Goal: Obtain resource: Obtain resource

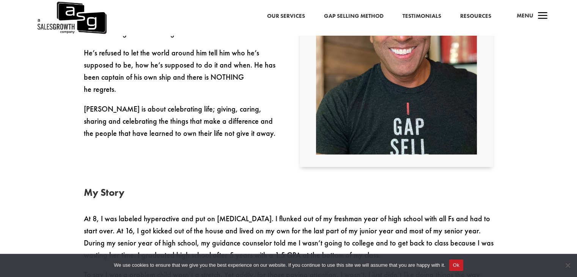
scroll to position [224, 0]
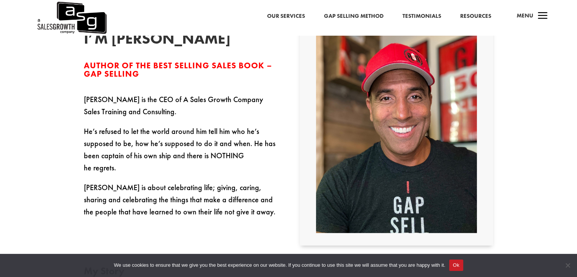
click at [85, 82] on h3 "Author of the Best Selling Sales Book – Gap Selling" at bounding box center [181, 71] width 194 height 20
click at [98, 110] on p "Keenan is the CEO of A Sales Growth Company Sales Training and Consulting." at bounding box center [181, 109] width 194 height 32
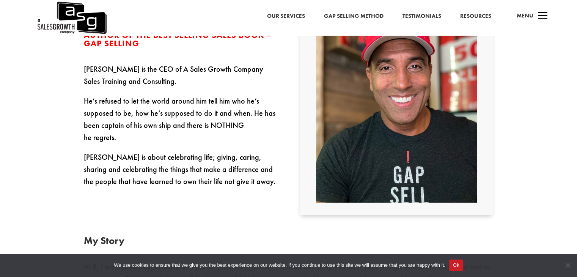
scroll to position [239, 0]
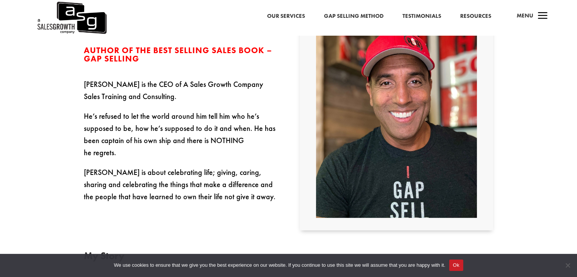
click at [87, 92] on p "Keenan is the CEO of A Sales Growth Company Sales Training and Consulting." at bounding box center [181, 94] width 194 height 32
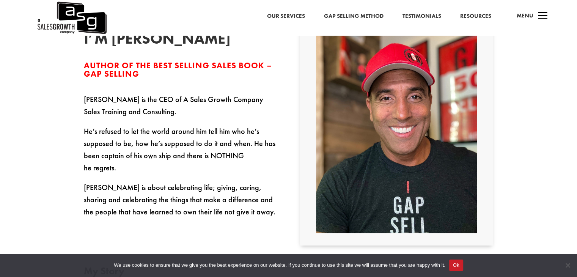
click at [87, 92] on div "Hey, I’m Keenan Author of the Best Selling Sales Book – Gap Selling Keenan is t…" at bounding box center [181, 117] width 194 height 202
click at [175, 142] on p "He’s refused to let the world around him tell him who he’s supposed to be, how …" at bounding box center [181, 153] width 194 height 56
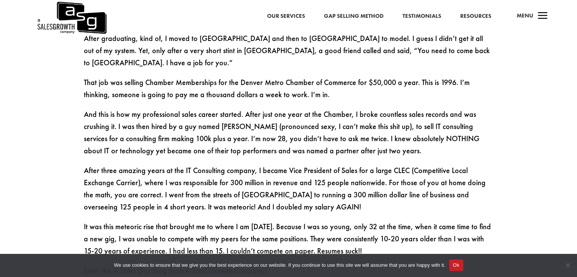
scroll to position [891, 0]
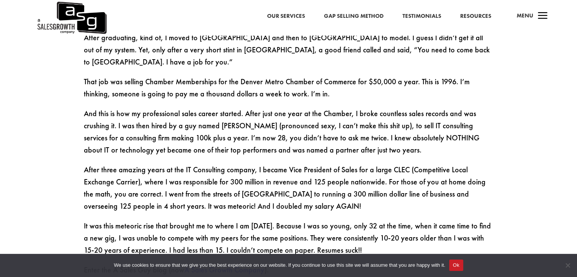
click at [99, 117] on p "And this is how my professional sales career started. After just one year at th…" at bounding box center [289, 135] width 410 height 56
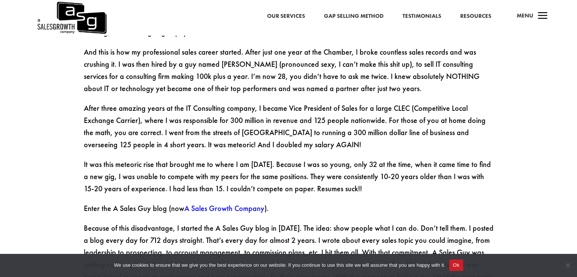
scroll to position [952, 0]
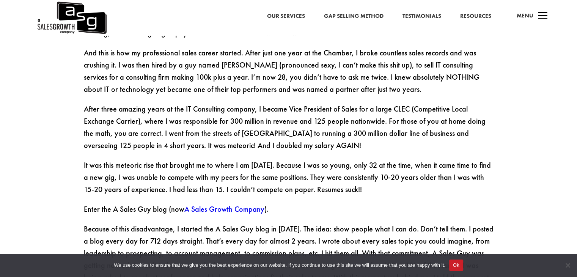
click at [213, 103] on p "After three amazing years at the IT Consulting company, I became Vice President…" at bounding box center [289, 131] width 410 height 56
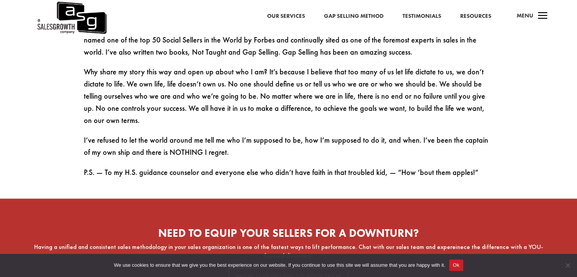
scroll to position [1271, 0]
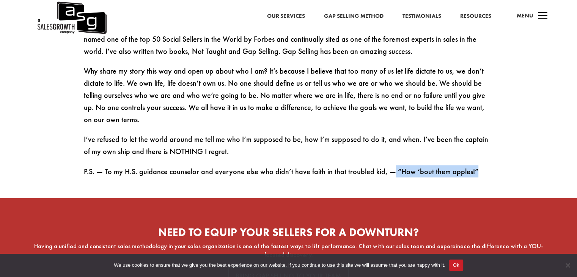
drag, startPoint x: 471, startPoint y: 138, endPoint x: 387, endPoint y: 138, distance: 84.6
click at [387, 165] on p "P.S. — To my H.S. guidance counselor and everyone else who didn’t have faith in…" at bounding box center [289, 171] width 410 height 12
copy p "“How ‘bout them apples!”"
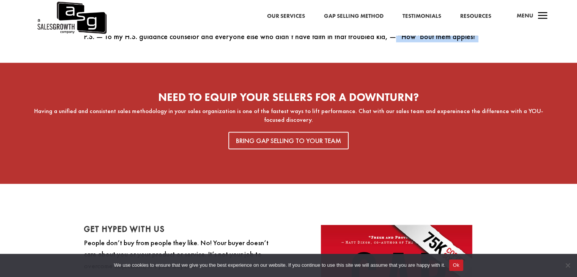
scroll to position [1408, 0]
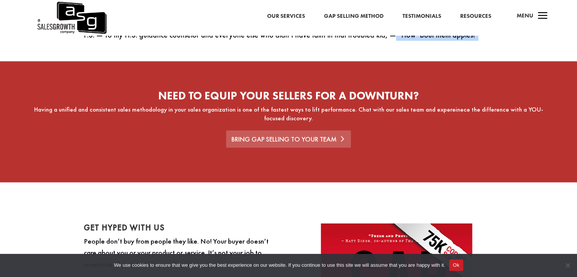
click at [324, 130] on link "Bring Gap Selling to Your Team" at bounding box center [288, 138] width 125 height 17
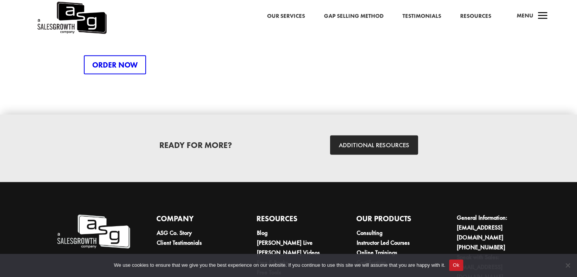
scroll to position [2063, 0]
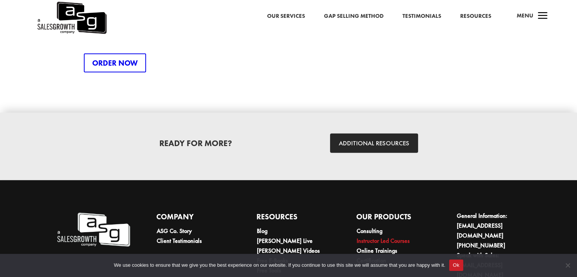
click at [401, 237] on link "Instructor Led Courses" at bounding box center [383, 241] width 53 height 8
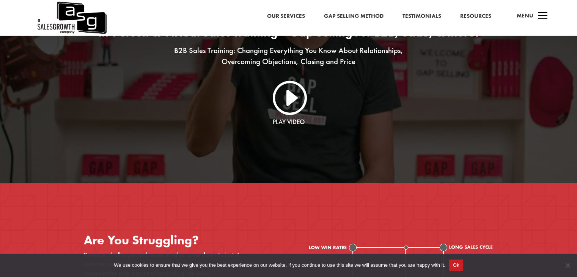
scroll to position [80, 0]
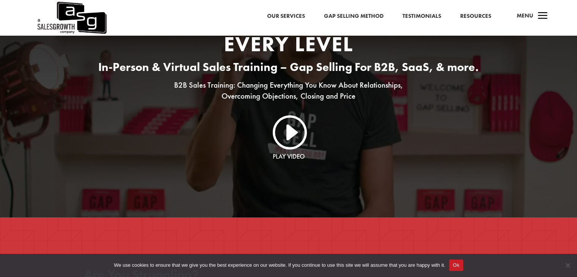
click at [302, 135] on link "I" at bounding box center [289, 131] width 36 height 36
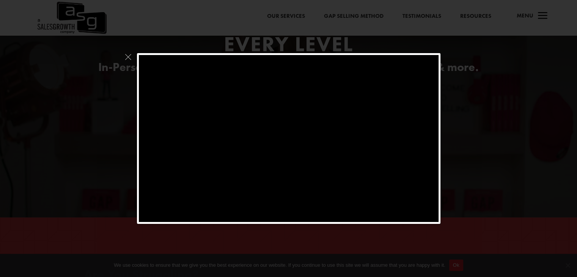
click at [384, 234] on div at bounding box center [288, 138] width 577 height 277
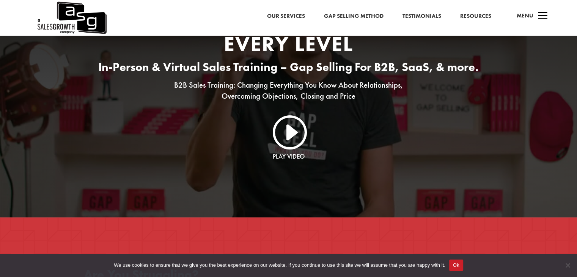
click at [294, 138] on link "I" at bounding box center [289, 131] width 36 height 36
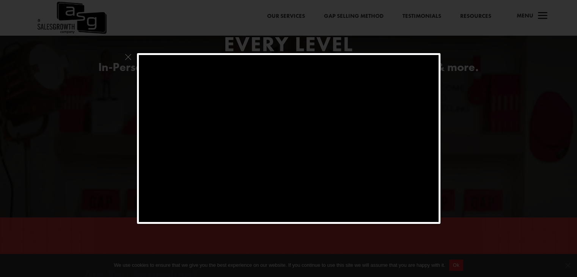
click at [129, 58] on span at bounding box center [128, 59] width 10 height 12
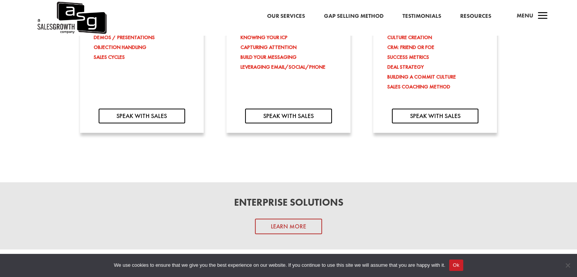
scroll to position [854, 0]
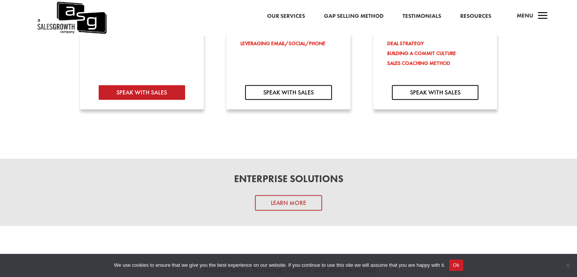
click at [144, 96] on link "SPEAK WITH SALES" at bounding box center [142, 92] width 87 height 15
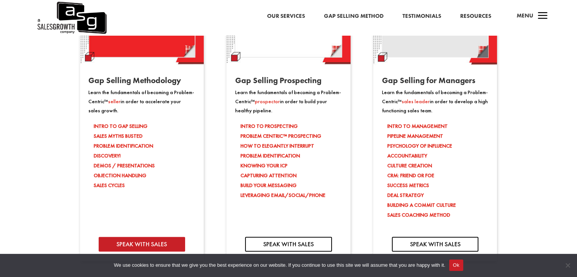
scroll to position [748, 0]
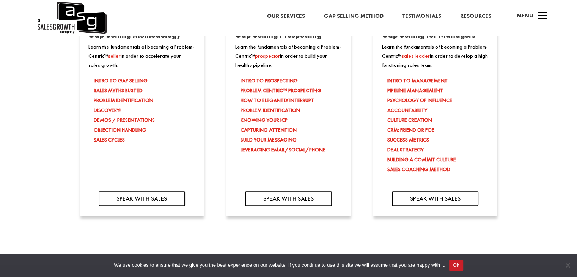
click at [104, 82] on li "INTRO TO GAP SELLING" at bounding box center [144, 81] width 101 height 10
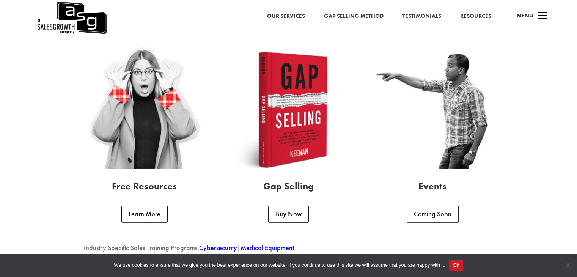
scroll to position [1856, 0]
click at [288, 213] on link "Buy Now" at bounding box center [288, 214] width 40 height 17
click at [415, 219] on link "Coming Soon" at bounding box center [433, 214] width 52 height 17
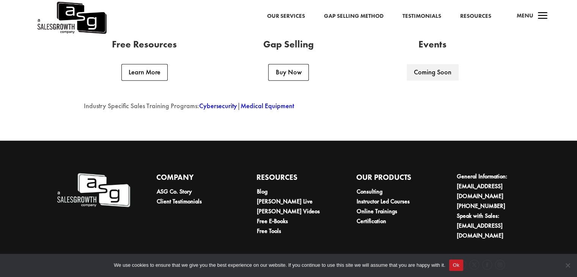
scroll to position [2006, 0]
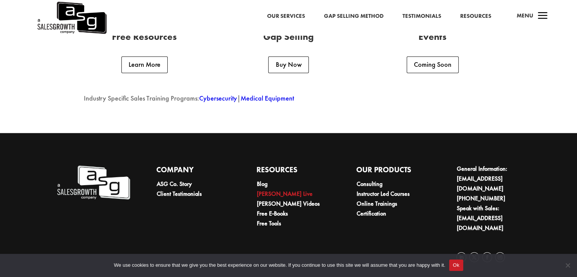
click at [262, 195] on link "[PERSON_NAME] Live" at bounding box center [285, 194] width 56 height 8
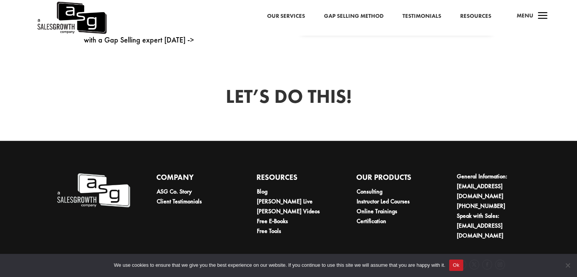
scroll to position [526, 0]
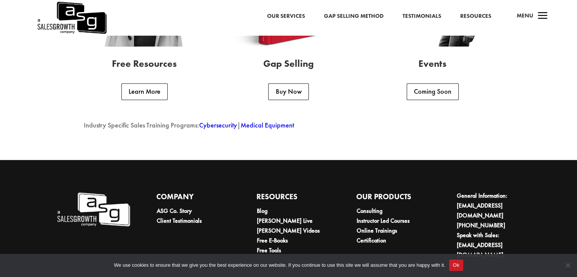
scroll to position [2043, 0]
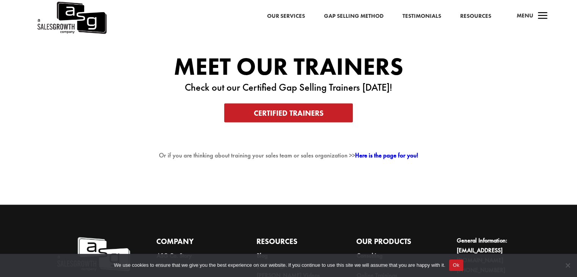
scroll to position [1366, 0]
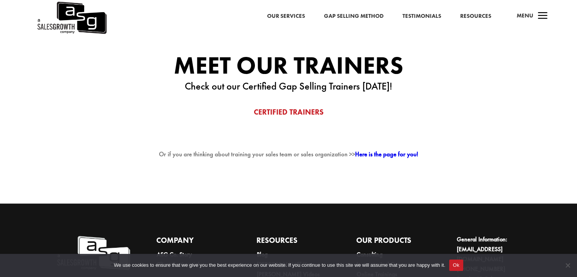
click at [272, 118] on link "Certified Trainers" at bounding box center [288, 111] width 129 height 19
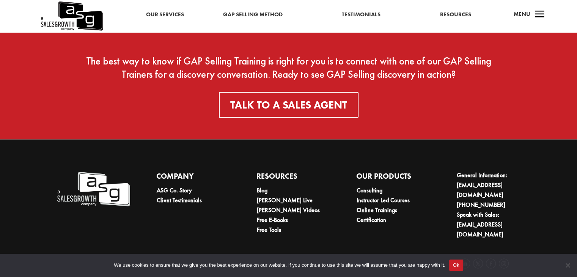
scroll to position [1437, 0]
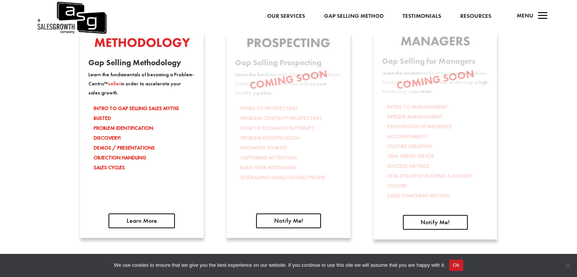
scroll to position [1230, 0]
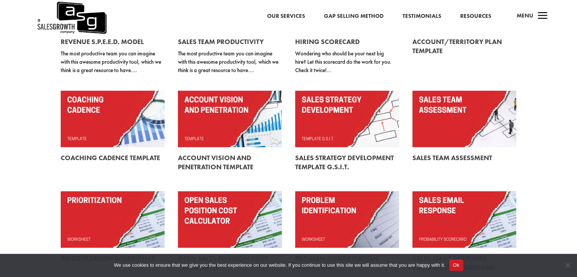
scroll to position [167, 0]
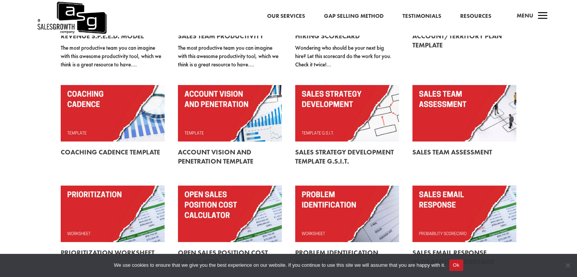
click at [497, 112] on link at bounding box center [465, 113] width 104 height 57
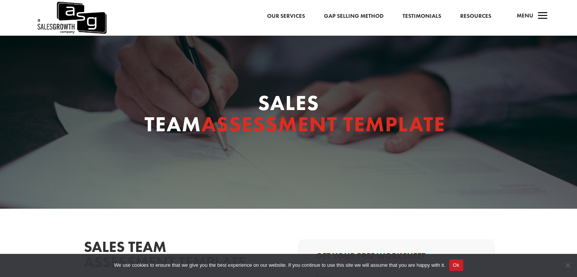
click at [552, 120] on div "Sales Team Assessment Template" at bounding box center [288, 122] width 577 height 173
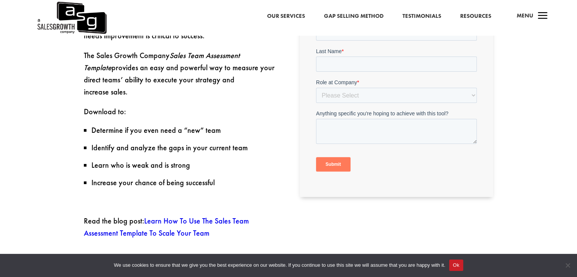
scroll to position [258, 0]
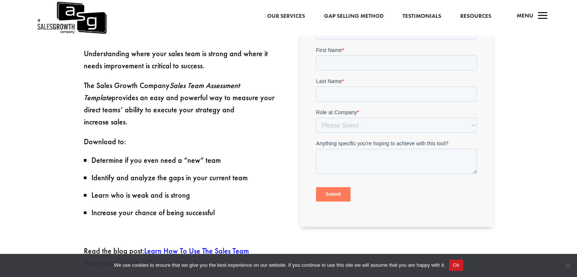
click at [555, 116] on div "Sales Team Assessment Template DO YOU HAVE GAPS IN YOUR SALES TEAM? Understandi…" at bounding box center [288, 191] width 577 height 481
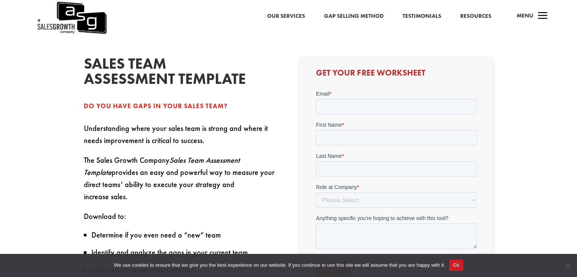
scroll to position [182, 0]
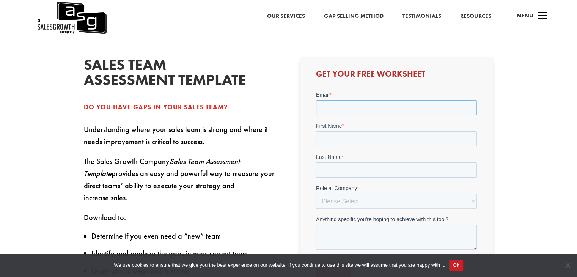
click at [401, 109] on input "Email *" at bounding box center [396, 107] width 161 height 15
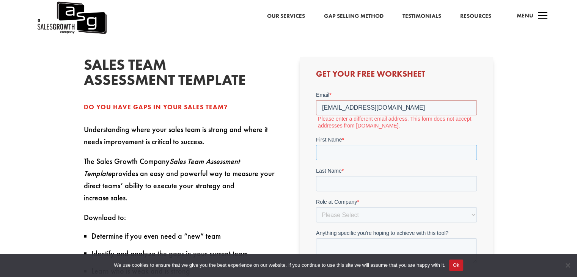
click at [389, 140] on div "First Name *" at bounding box center [396, 148] width 161 height 24
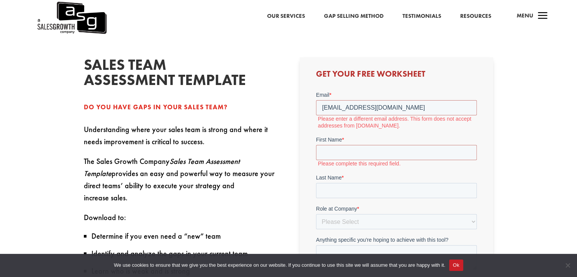
click at [389, 140] on label "First Name *" at bounding box center [396, 140] width 161 height 8
click at [389, 145] on input "First Name *" at bounding box center [396, 152] width 161 height 15
click at [428, 105] on input "[EMAIL_ADDRESS][DOMAIN_NAME]" at bounding box center [396, 107] width 161 height 15
drag, startPoint x: 428, startPoint y: 105, endPoint x: 285, endPoint y: 90, distance: 143.5
click at [316, 91] on html "Email * [EMAIL_ADDRESS][DOMAIN_NAME] Please enter a different email address. Th…" at bounding box center [396, 201] width 161 height 220
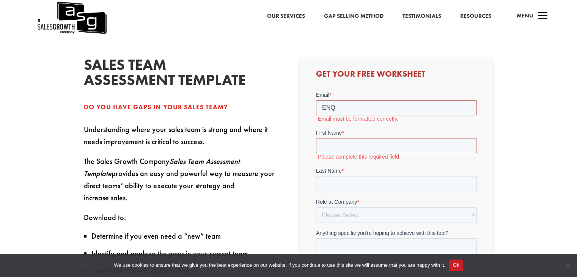
type input "[EMAIL_ADDRESS][DOMAIN_NAME]"
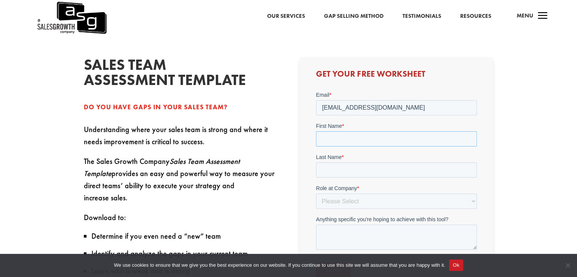
click at [363, 134] on input "First Name *" at bounding box center [396, 138] width 161 height 15
type input "p"
type input "[PERSON_NAME]"
type input "Venkatesh"
click at [355, 200] on select "Please Select C-Level (CRO, CSO, etc) Senior Leadership (VP of Sales, VP of Ena…" at bounding box center [396, 201] width 161 height 15
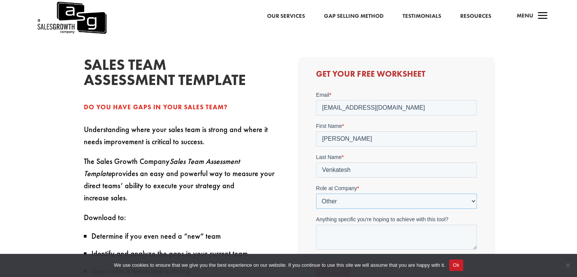
click at [316, 194] on select "Please Select C-Level (CRO, CSO, etc) Senior Leadership (VP of Sales, VP of Ena…" at bounding box center [396, 201] width 161 height 15
click at [349, 241] on form "Email * [EMAIL_ADDRESS][DOMAIN_NAME] First Name * [PERSON_NAME] Last Name * Ven…" at bounding box center [396, 203] width 161 height 224
click at [356, 233] on input "Company Role - Other (Please Specify) *" at bounding box center [396, 232] width 161 height 15
click at [518, 148] on div "Sales Team Assessment Template DO YOU HAVE GAPS IN YOUR SALES TEAM? Understandi…" at bounding box center [288, 267] width 577 height 481
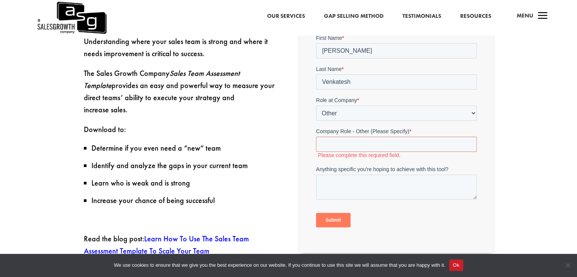
scroll to position [273, 0]
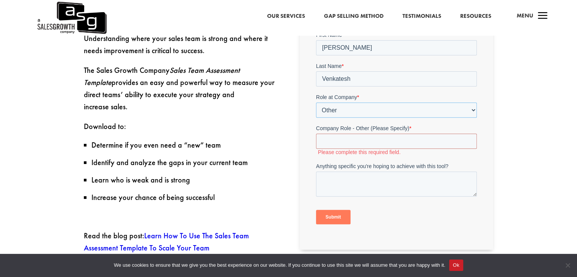
click at [459, 111] on select "Please Select C-Level (CRO, CSO, etc) Senior Leadership (VP of Sales, VP of Ena…" at bounding box center [396, 109] width 161 height 15
click at [316, 102] on select "Please Select C-Level (CRO, CSO, etc) Senior Leadership (VP of Sales, VP of Ena…" at bounding box center [396, 109] width 161 height 15
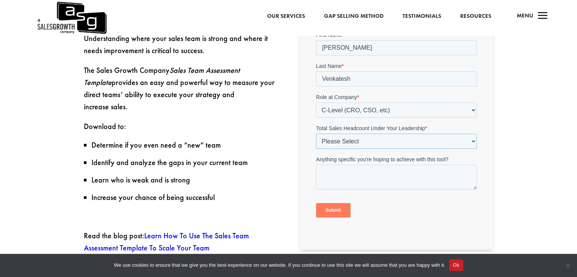
click at [388, 143] on select "Please Select Just Me 1-9 [PHONE_NUMBER] [PHONE_NUMBER]+" at bounding box center [396, 141] width 161 height 15
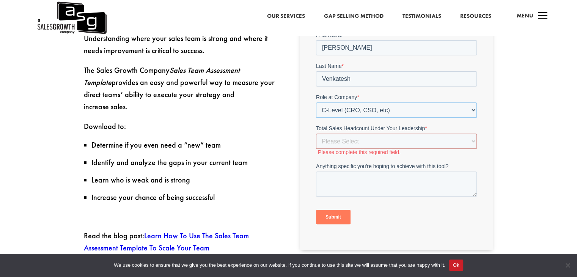
click at [390, 111] on select "Please Select C-Level (CRO, CSO, etc) Senior Leadership (VP of Sales, VP of Ena…" at bounding box center [396, 109] width 161 height 15
select select "Individual Contributor (AE, SDR, CSM, etc)"
click at [316, 102] on select "Please Select C-Level (CRO, CSO, etc) Senior Leadership (VP of Sales, VP of Ena…" at bounding box center [396, 109] width 161 height 15
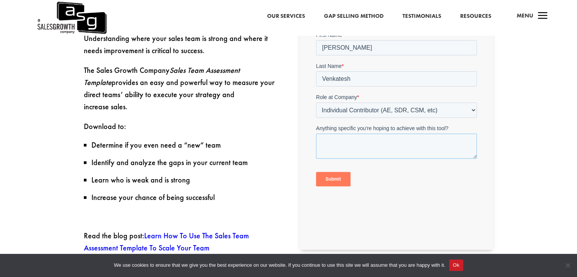
click at [370, 145] on textarea "Anything specific you're hoping to achieve with this tool?" at bounding box center [396, 146] width 161 height 25
type textarea "Improving Sales"
click at [340, 175] on input "Submit" at bounding box center [333, 179] width 35 height 14
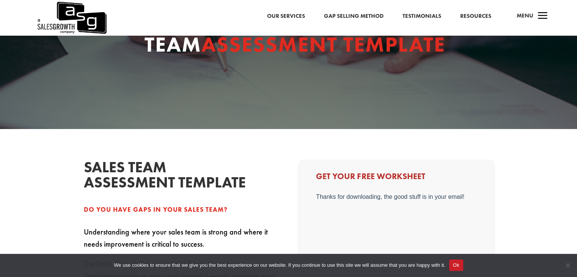
scroll to position [74, 0]
